Goal: Information Seeking & Learning: Compare options

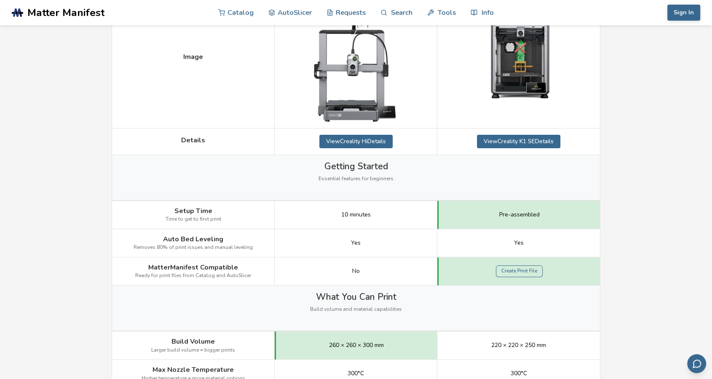
scroll to position [234, 0]
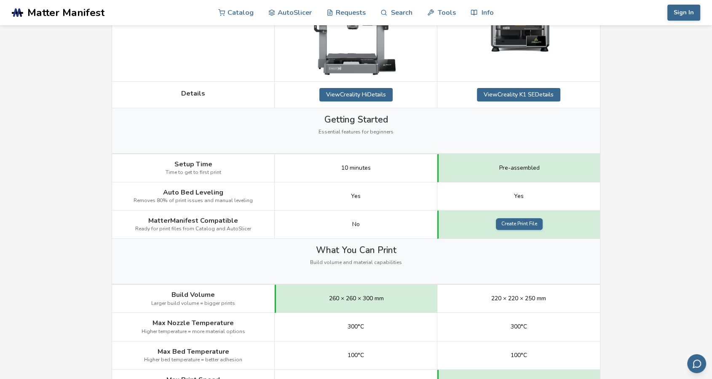
click at [513, 225] on link "Create Print File" at bounding box center [519, 224] width 47 height 12
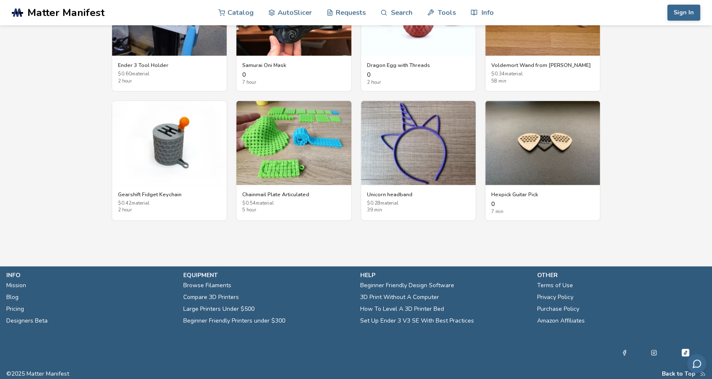
scroll to position [1410, 0]
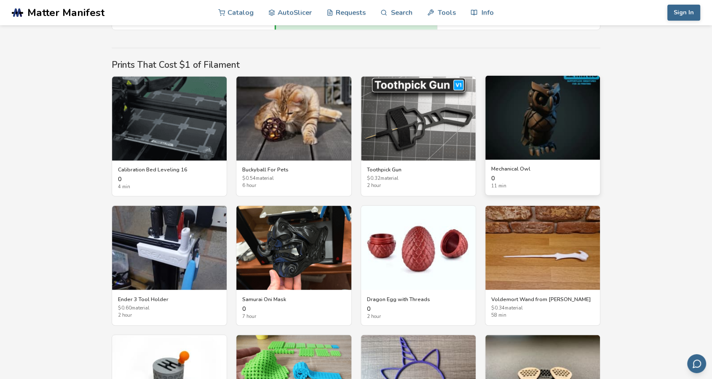
click at [575, 118] on img at bounding box center [543, 117] width 115 height 84
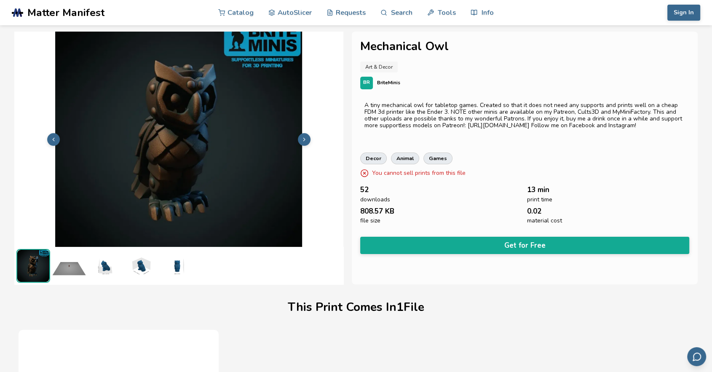
click at [307, 142] on button at bounding box center [304, 139] width 13 height 13
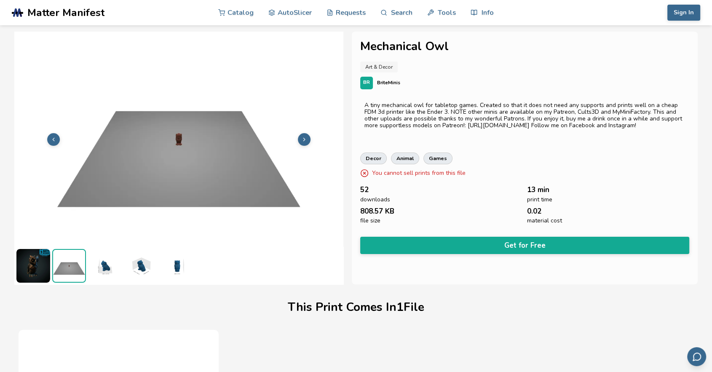
click at [307, 142] on button at bounding box center [304, 139] width 13 height 13
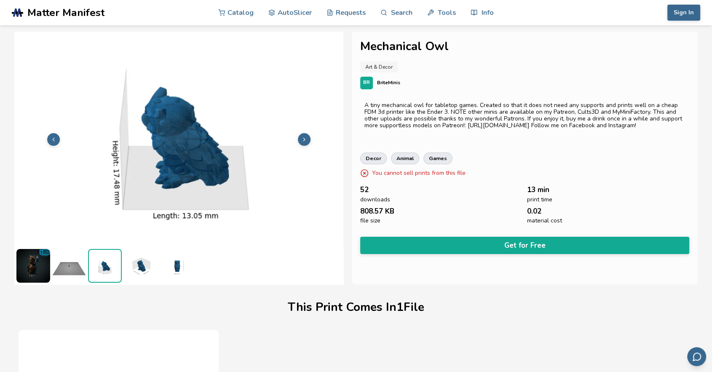
click at [307, 142] on button at bounding box center [304, 139] width 13 height 13
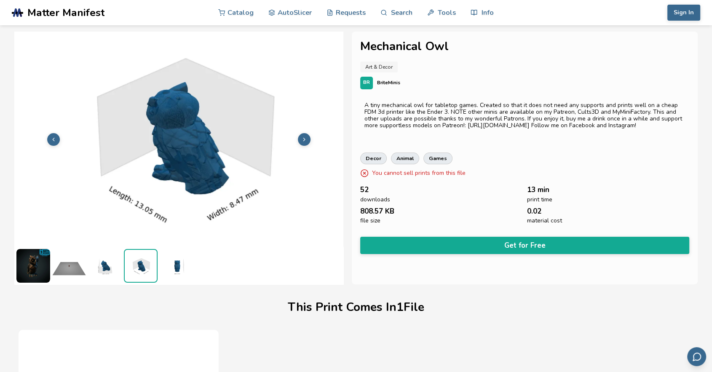
click at [307, 142] on button at bounding box center [304, 139] width 13 height 13
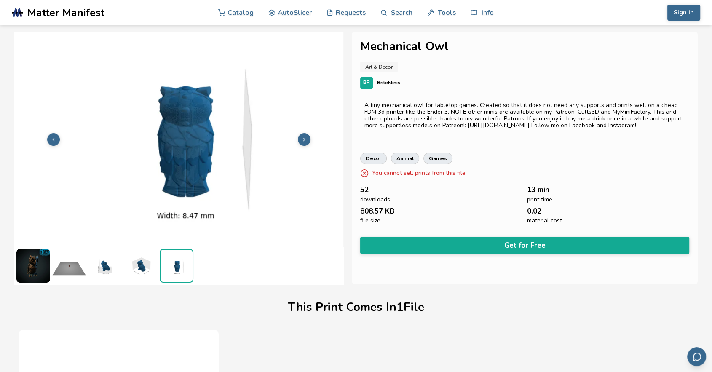
click at [307, 142] on button at bounding box center [304, 139] width 13 height 13
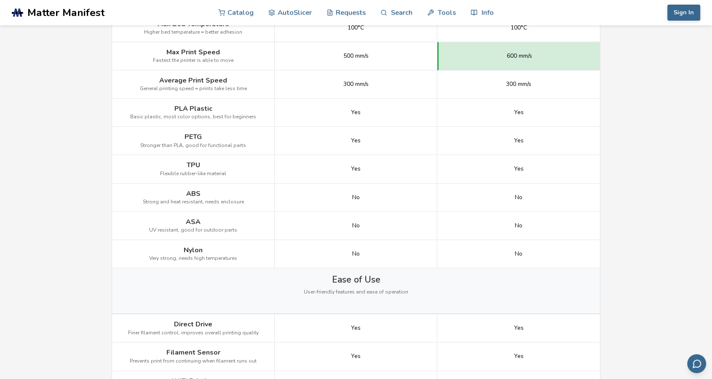
scroll to position [328, 0]
